Goal: Task Accomplishment & Management: Complete application form

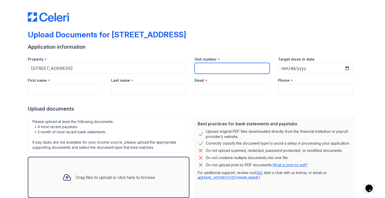
click at [225, 67] on input "Unit number" at bounding box center [232, 68] width 75 height 11
type input "11D"
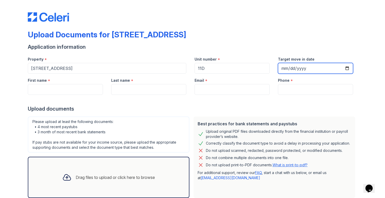
click at [303, 69] on input "Target move in date" at bounding box center [315, 68] width 75 height 11
type input "[DATE]"
click at [334, 107] on div "Upload documents" at bounding box center [193, 108] width 330 height 7
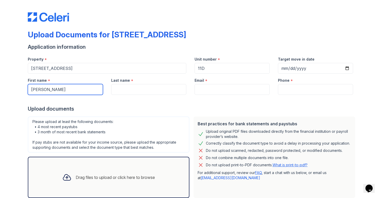
type input "[PERSON_NAME]"
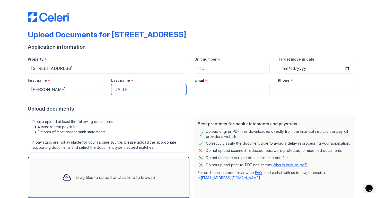
type input "DALLE"
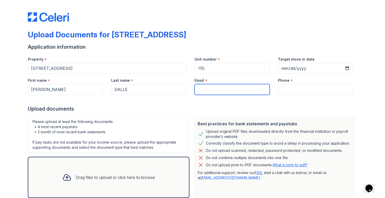
type input "[EMAIL_ADDRESS][DOMAIN_NAME]"
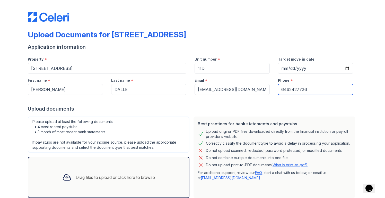
type input "6462427736"
click at [365, 112] on div "Upload Documents for [STREET_ADDRESS] Application information Property * [STREE…" at bounding box center [192, 115] width 369 height 230
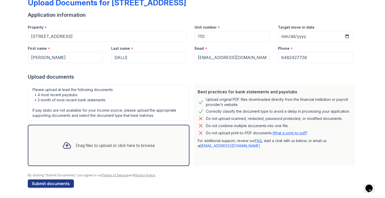
scroll to position [32, 0]
click at [91, 142] on div "Drag files to upload or click here to browse" at bounding box center [115, 145] width 79 height 6
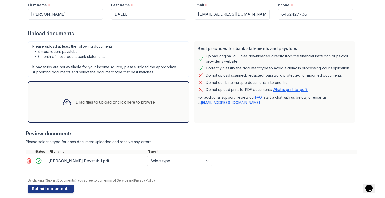
scroll to position [76, 0]
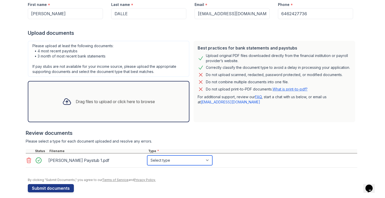
select select "paystub"
click at [259, 174] on div at bounding box center [193, 175] width 330 height 5
click at [116, 100] on div "Drag files to upload or click here to browse" at bounding box center [115, 101] width 79 height 6
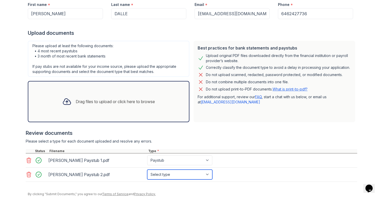
click at [209, 175] on select "Select type Paystub Bank Statement Offer Letter Tax Documents Benefit Award Let…" at bounding box center [179, 174] width 65 height 10
select select "paystub"
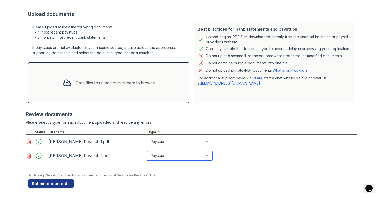
scroll to position [95, 0]
click at [108, 84] on div "Drag files to upload or click here to browse" at bounding box center [115, 83] width 79 height 6
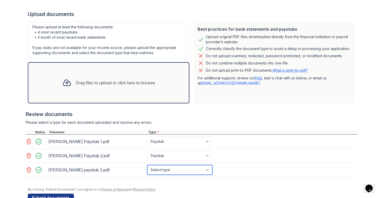
click at [208, 170] on select "Select type Paystub Bank Statement Offer Letter Tax Documents Benefit Award Let…" at bounding box center [179, 170] width 65 height 10
select select "paystub"
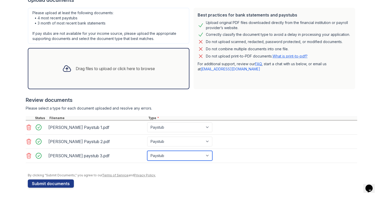
scroll to position [109, 0]
click at [227, 175] on div "By clicking "Submit Documents," you agree to our Terms of Service and Privacy P…" at bounding box center [193, 175] width 330 height 4
click at [119, 67] on div "Drag files to upload or click here to browse" at bounding box center [115, 68] width 79 height 6
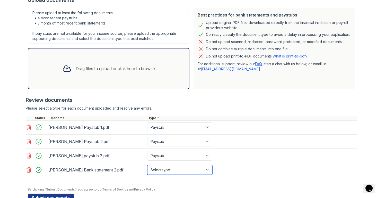
click at [209, 169] on select "Select type Paystub Bank Statement Offer Letter Tax Documents Benefit Award Let…" at bounding box center [179, 170] width 65 height 10
select select "bank_statement"
click at [251, 185] on div at bounding box center [193, 184] width 330 height 5
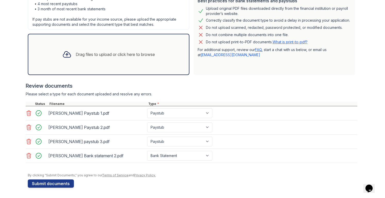
scroll to position [123, 0]
click at [131, 54] on div "Drag files to upload or click here to browse" at bounding box center [115, 54] width 79 height 6
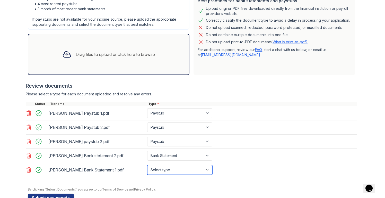
select select "bank_statement"
click at [247, 185] on div at bounding box center [193, 184] width 330 height 5
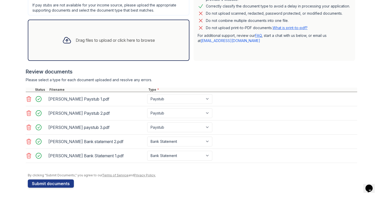
scroll to position [137, 0]
click at [50, 183] on button "Submit documents" at bounding box center [51, 183] width 46 height 8
